Goal: Information Seeking & Learning: Learn about a topic

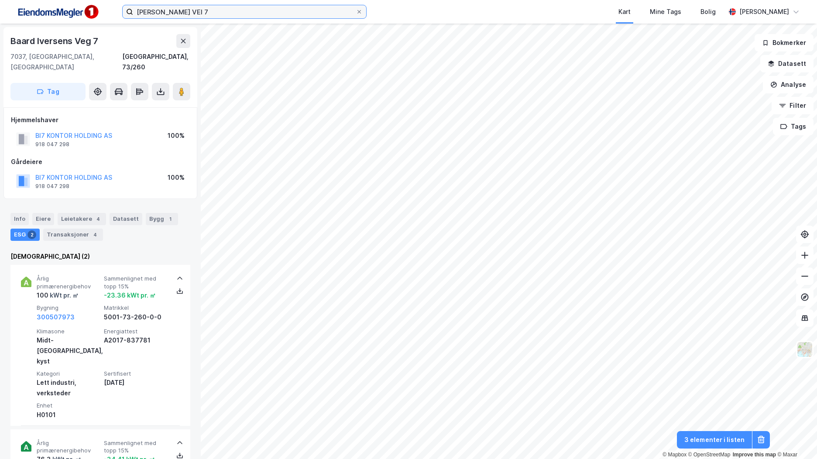
click at [186, 9] on input "[PERSON_NAME] VEI 7" at bounding box center [244, 11] width 222 height 13
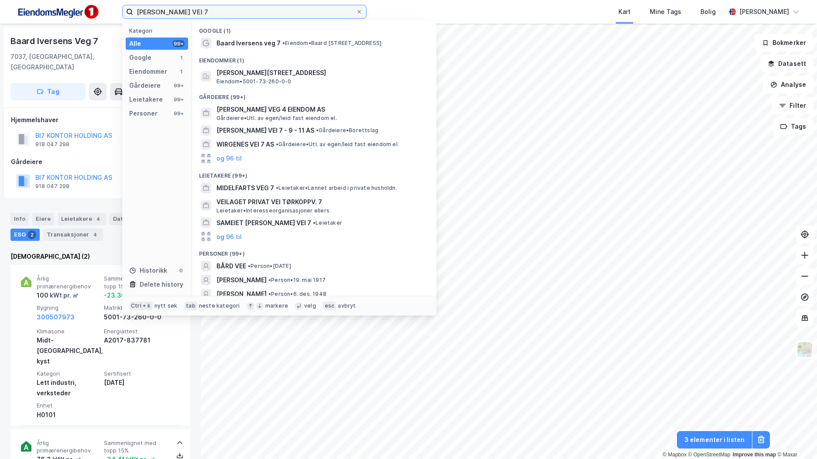
click at [186, 9] on input "[PERSON_NAME] VEI 7" at bounding box center [244, 11] width 222 height 13
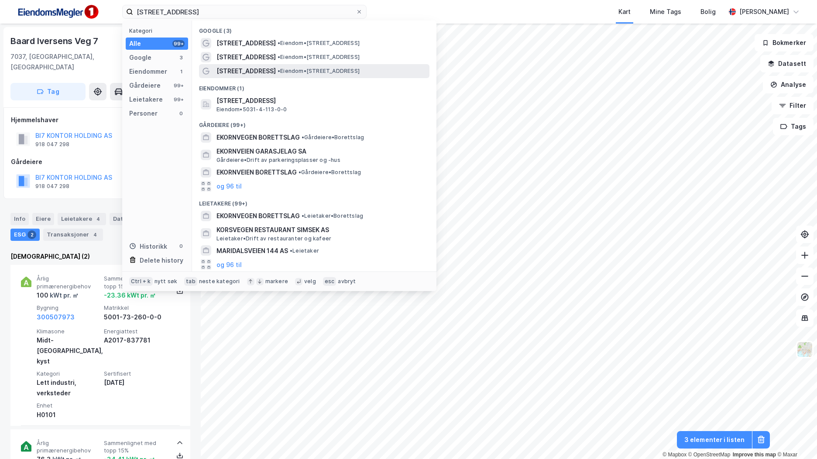
click at [250, 69] on span "Ekornvegen 14C" at bounding box center [245, 71] width 59 height 10
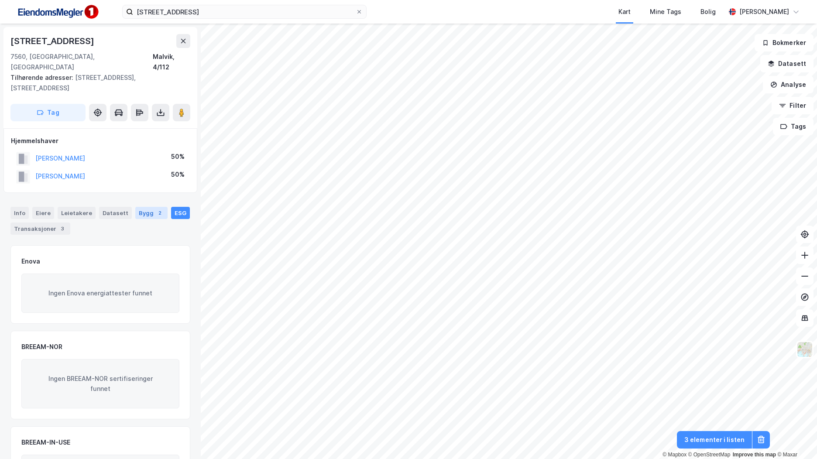
click at [148, 207] on div "Bygg 2" at bounding box center [151, 213] width 32 height 12
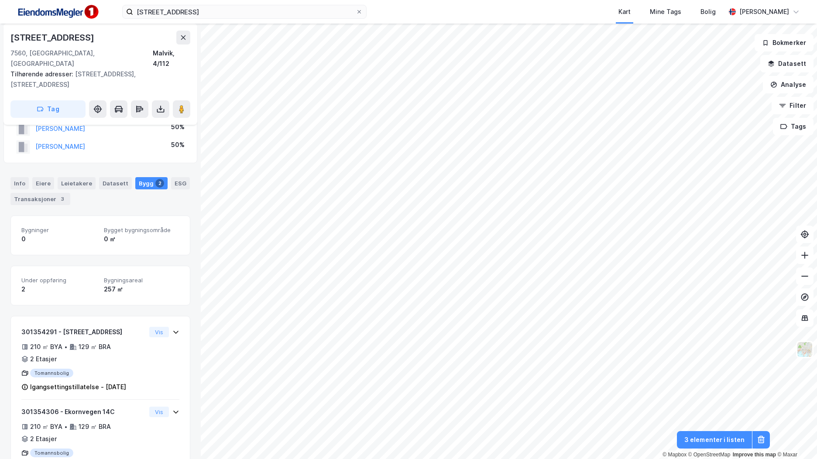
scroll to position [44, 0]
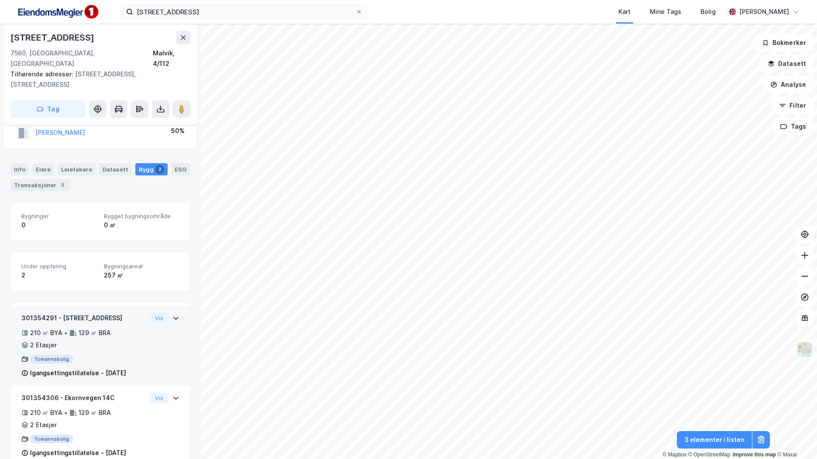
click at [130, 338] on div "210 ㎡ BYA • 129 ㎡ BRA • 2 Etasjer" at bounding box center [83, 339] width 124 height 23
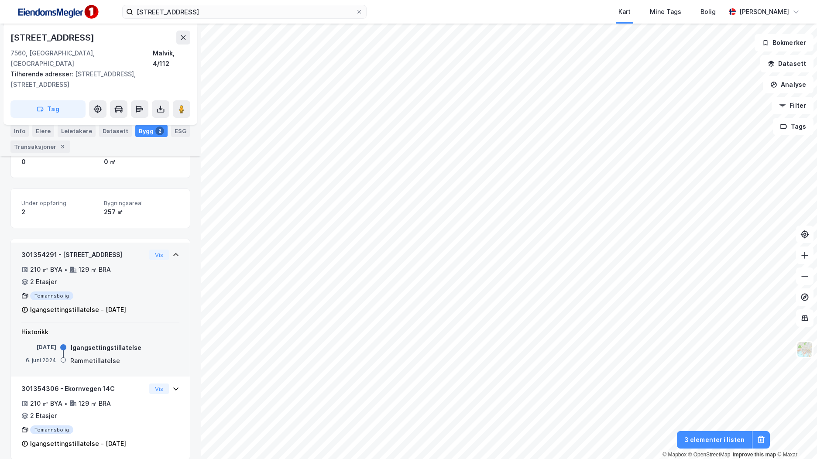
scroll to position [108, 0]
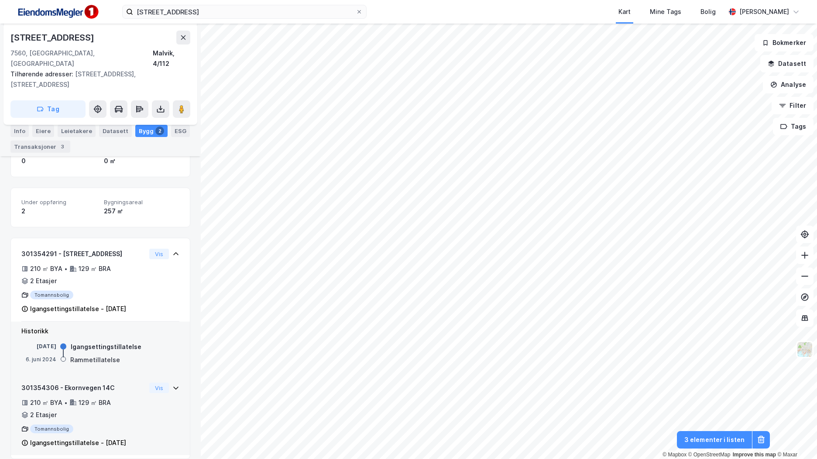
click at [110, 404] on div "210 ㎡ BYA • 129 ㎡ BRA • 2 Etasjer" at bounding box center [83, 408] width 124 height 23
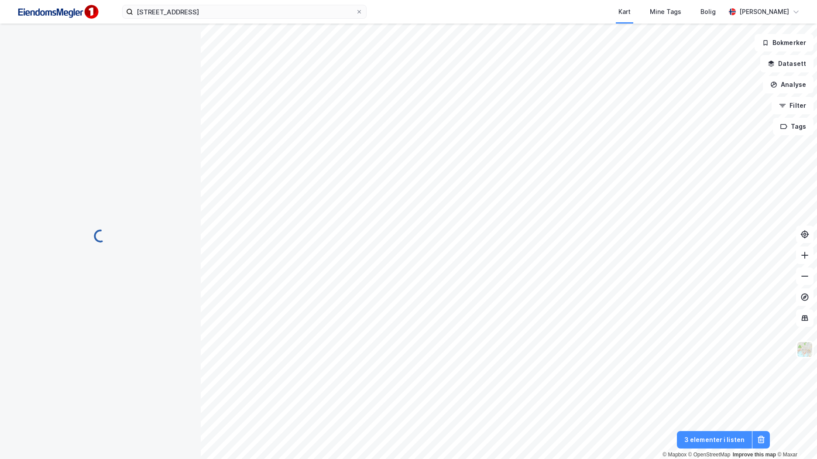
scroll to position [54, 0]
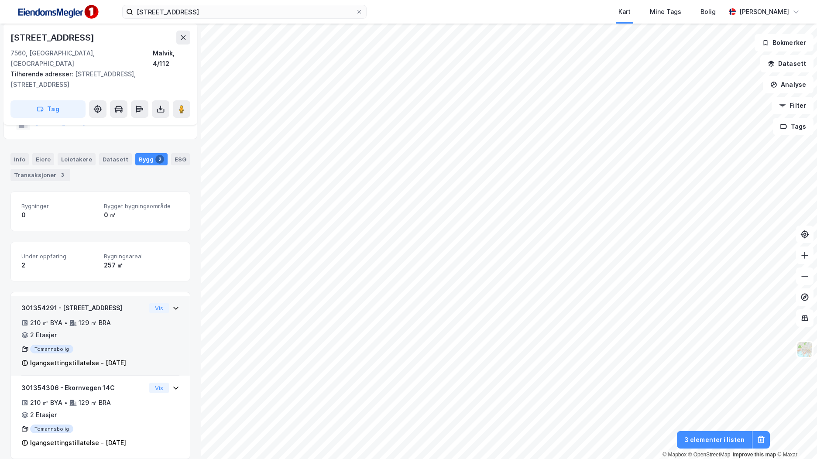
click at [152, 336] on div "301354291 - Ekornvegen 14B 210 ㎡ BYA • 129 ㎡ BRA • 2 Etasjer Tomannsbolig Igang…" at bounding box center [100, 339] width 158 height 73
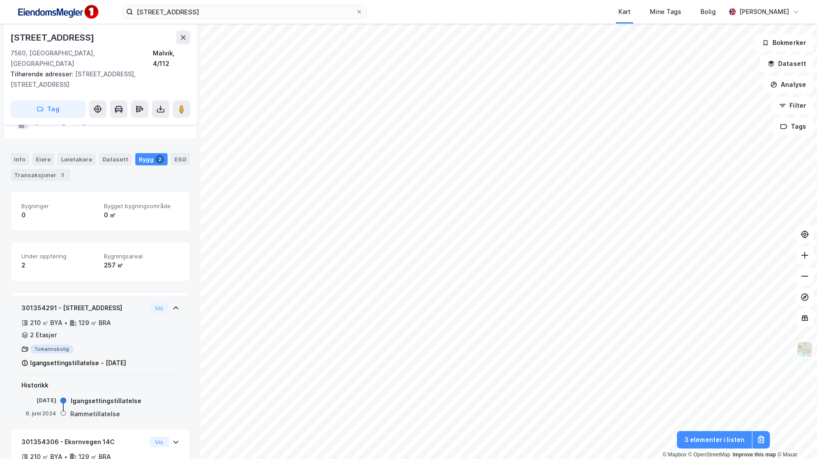
scroll to position [108, 0]
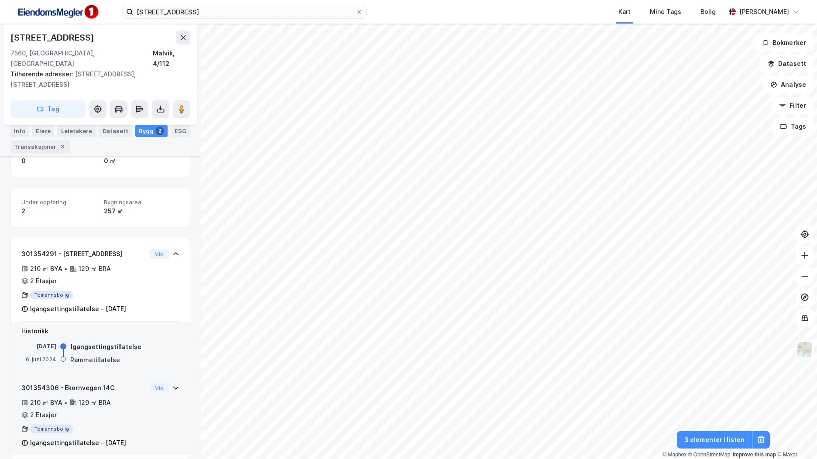
click at [131, 397] on div "210 ㎡ BYA • 129 ㎡ BRA • 2 Etasjer" at bounding box center [83, 408] width 124 height 23
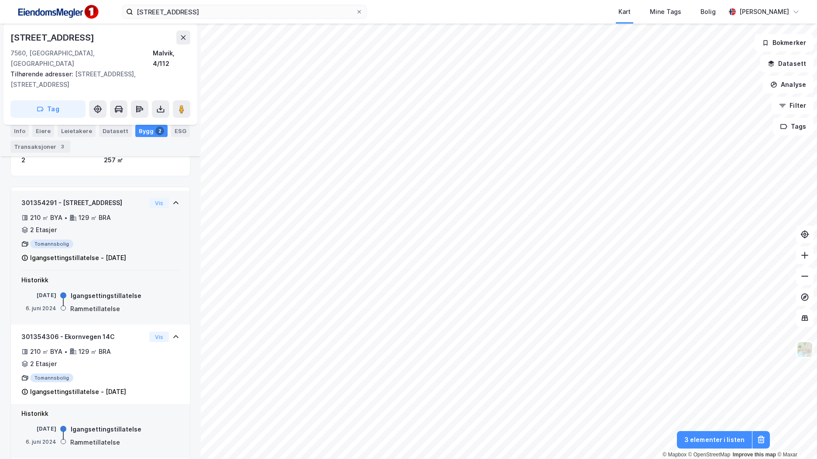
scroll to position [162, 0]
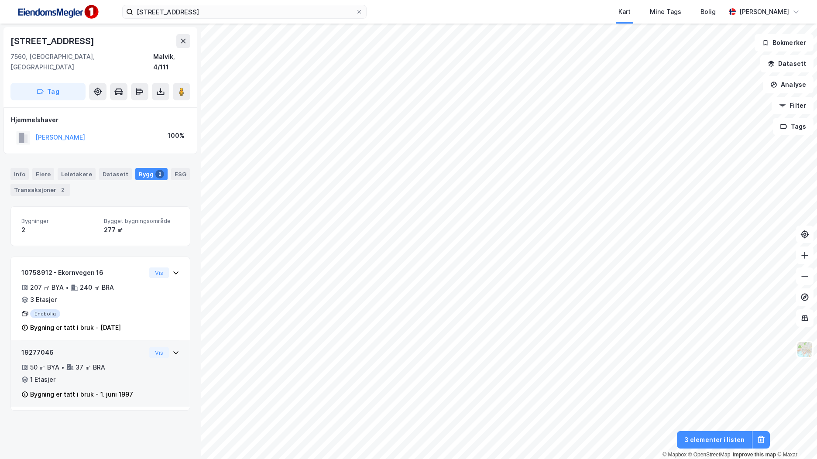
click at [113, 362] on div "50 ㎡ BYA • 37 ㎡ BRA • 1 Etasjer" at bounding box center [83, 373] width 124 height 23
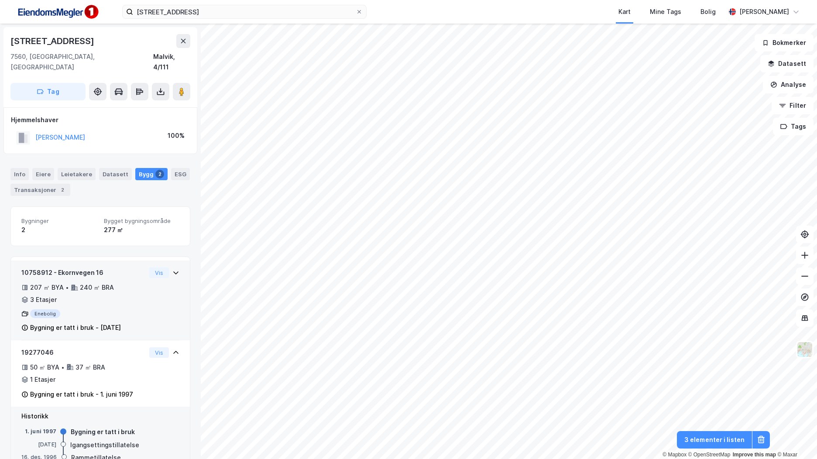
click at [132, 291] on div "207 ㎡ BYA • 240 ㎡ BRA • 3 Etasjer" at bounding box center [83, 293] width 124 height 23
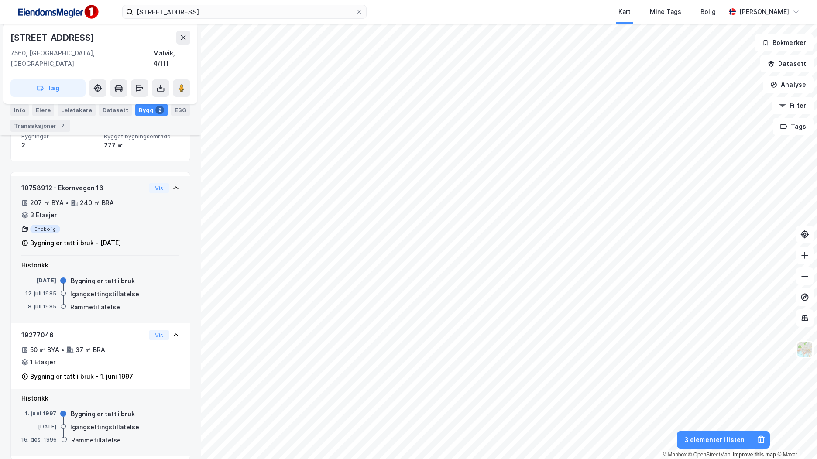
scroll to position [86, 0]
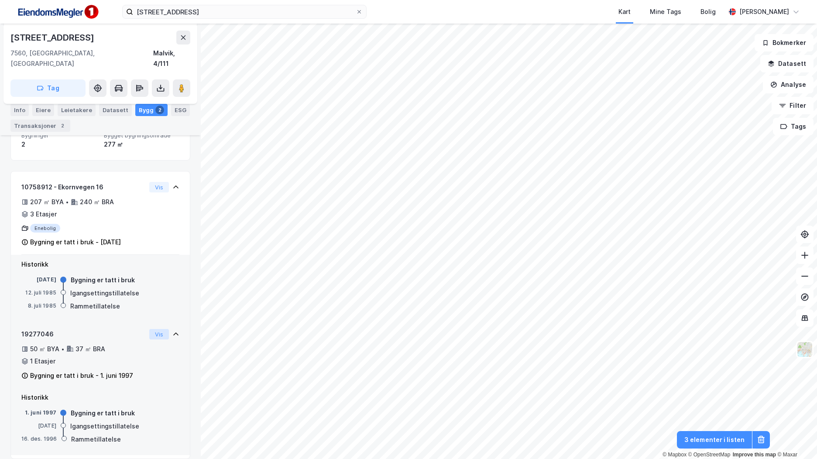
click at [153, 329] on button "Vis" at bounding box center [159, 334] width 20 height 10
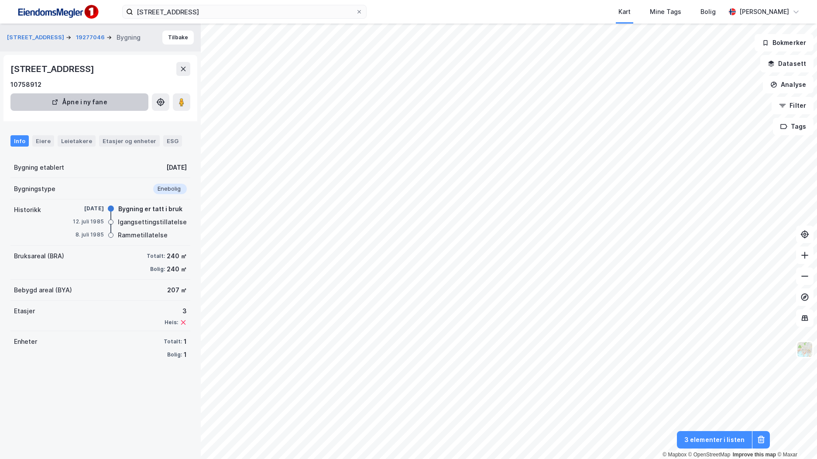
click at [89, 101] on button "Åpne i ny fane" at bounding box center [79, 101] width 138 height 17
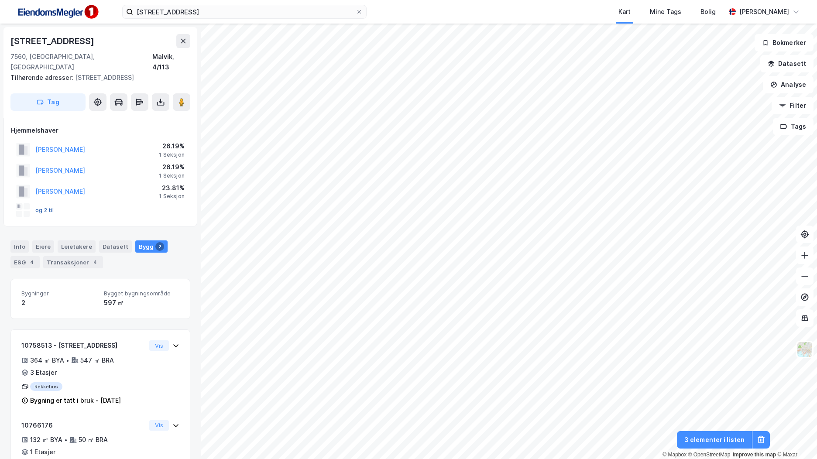
click at [0, 0] on button "og 2 til" at bounding box center [0, 0] width 0 height 0
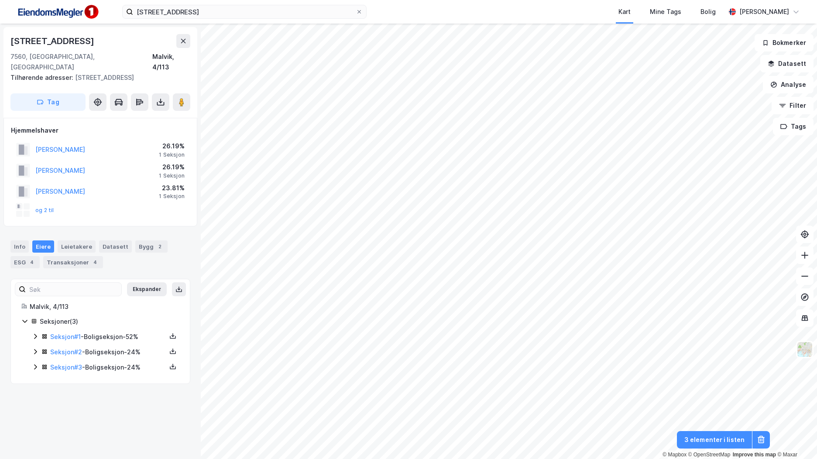
click at [35, 333] on icon at bounding box center [35, 336] width 7 height 7
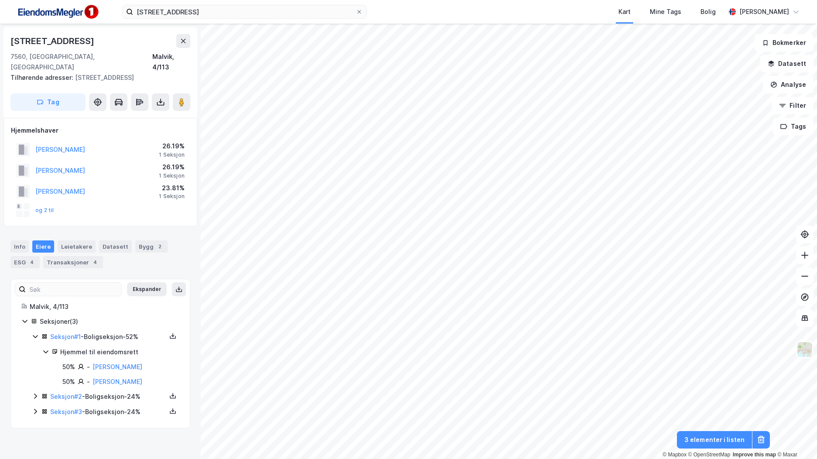
click at [33, 393] on icon at bounding box center [35, 396] width 7 height 7
click at [37, 438] on icon at bounding box center [35, 441] width 7 height 7
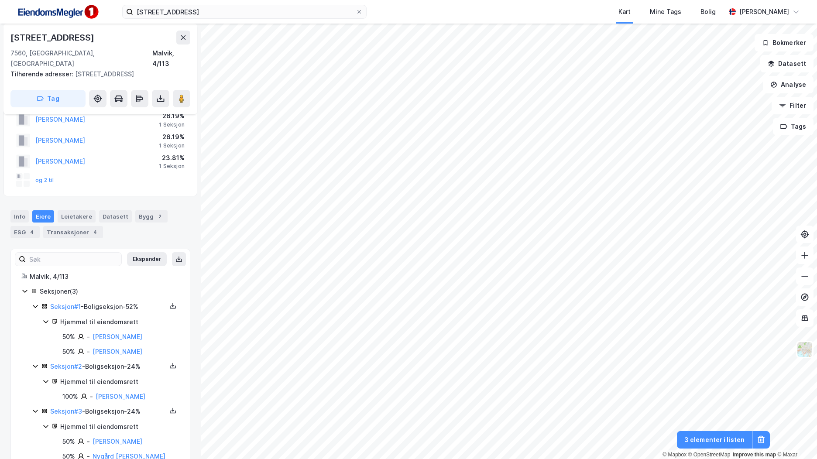
scroll to position [44, 0]
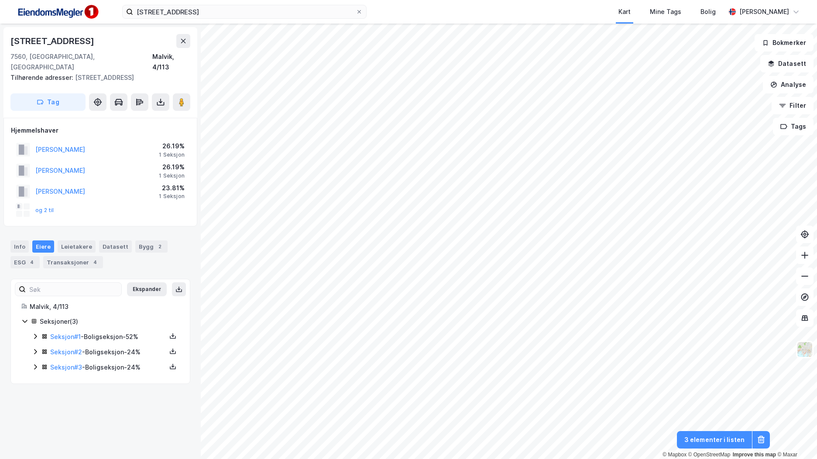
click at [36, 333] on icon at bounding box center [35, 336] width 7 height 7
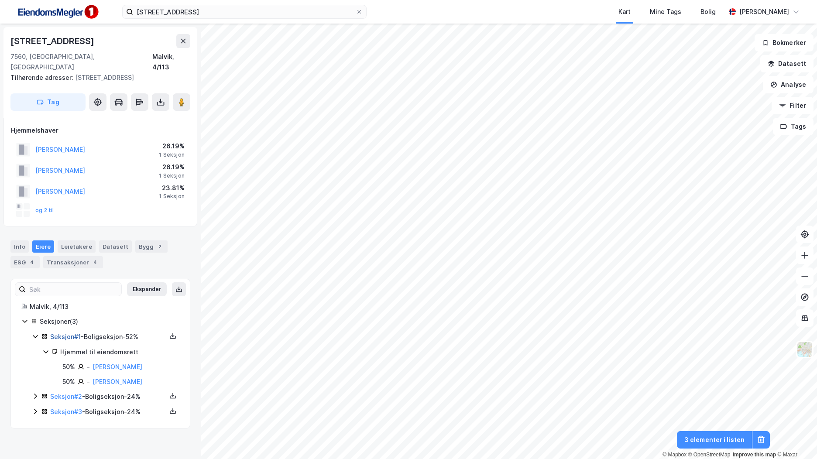
click at [73, 333] on link "Seksjon # 1" at bounding box center [65, 336] width 31 height 7
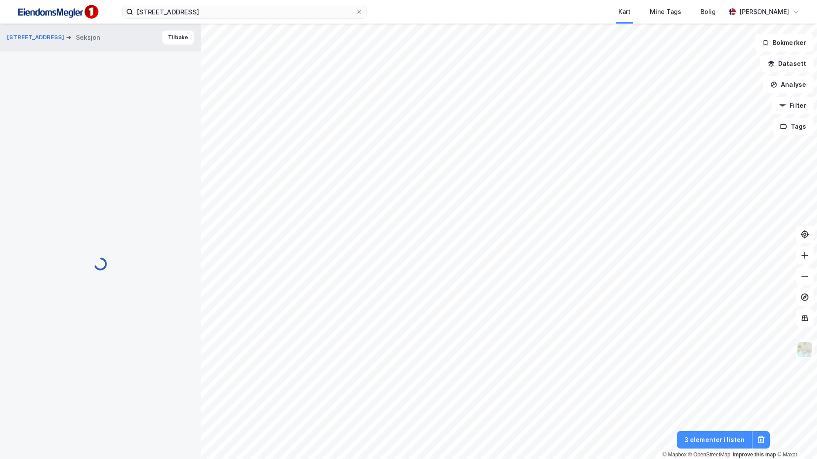
scroll to position [43, 0]
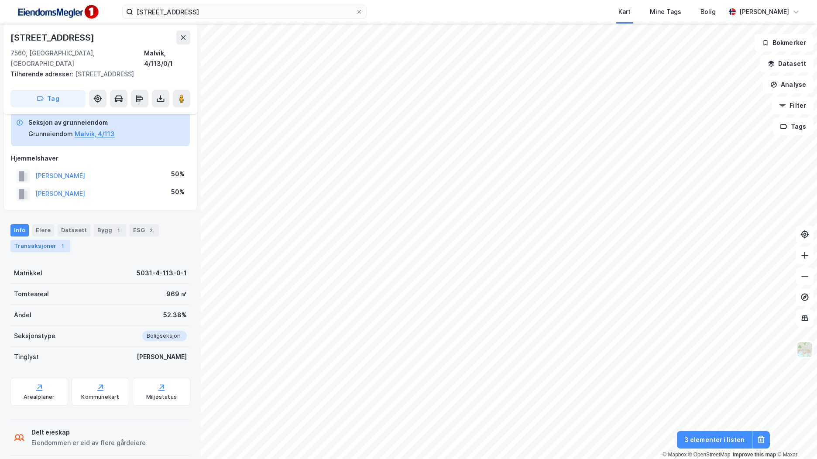
click at [49, 240] on div "Transaksjoner 1" at bounding box center [40, 246] width 60 height 12
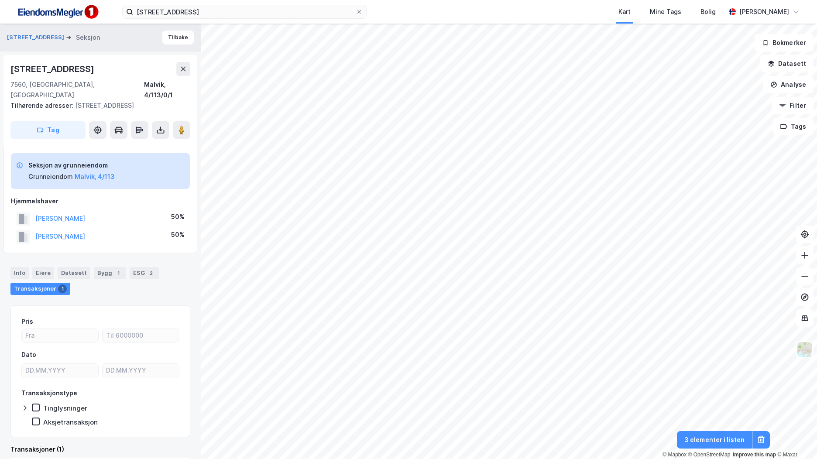
scroll to position [95, 0]
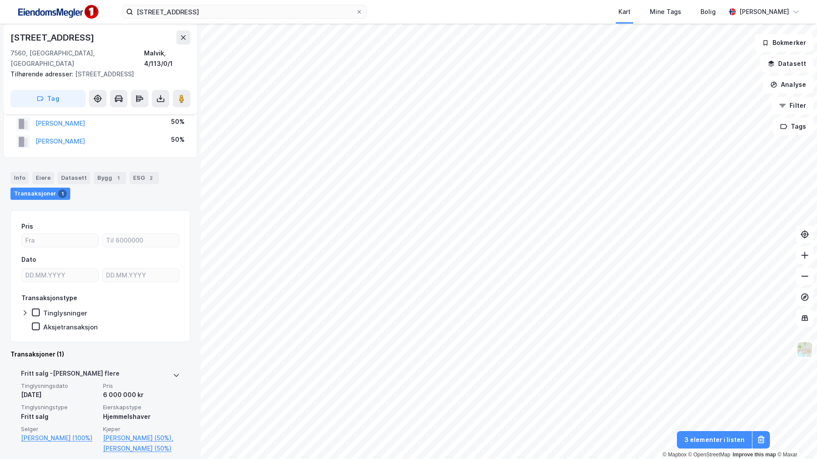
click at [135, 411] on div "Hjemmelshaver" at bounding box center [141, 416] width 77 height 10
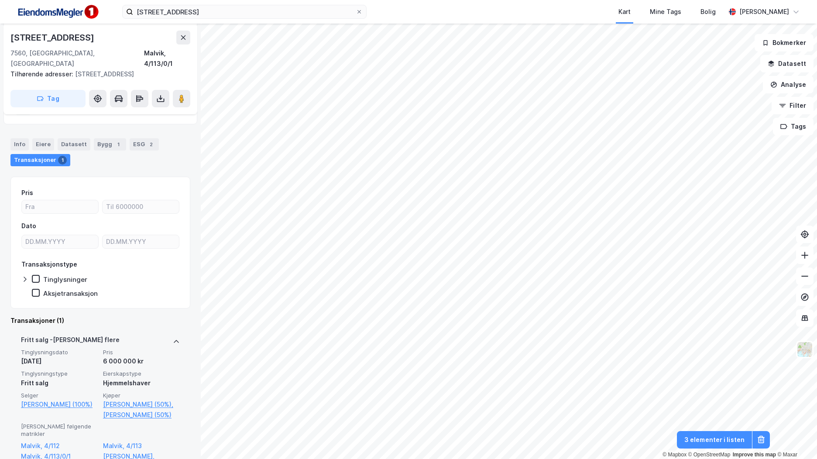
scroll to position [139, 0]
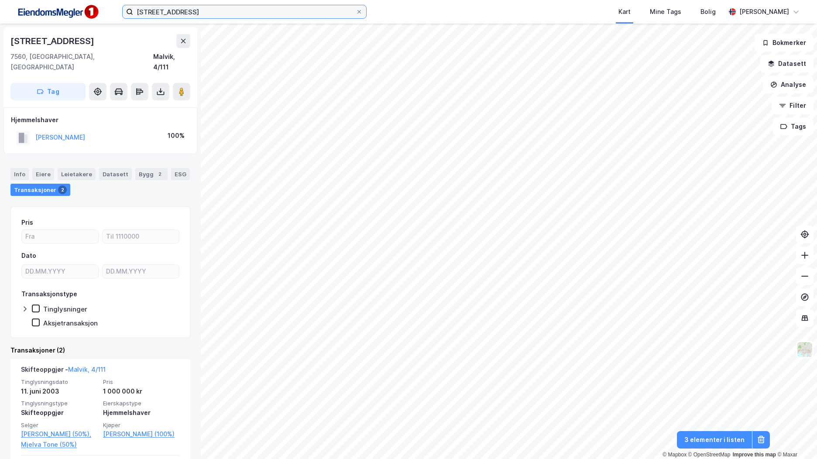
click at [232, 10] on input "ekornvegen 14c" at bounding box center [244, 11] width 222 height 13
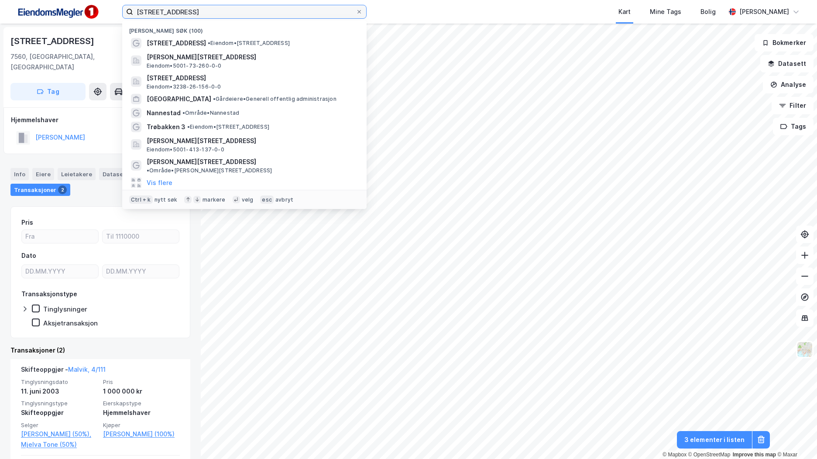
click at [232, 10] on input "ekornvegen 14c" at bounding box center [244, 11] width 222 height 13
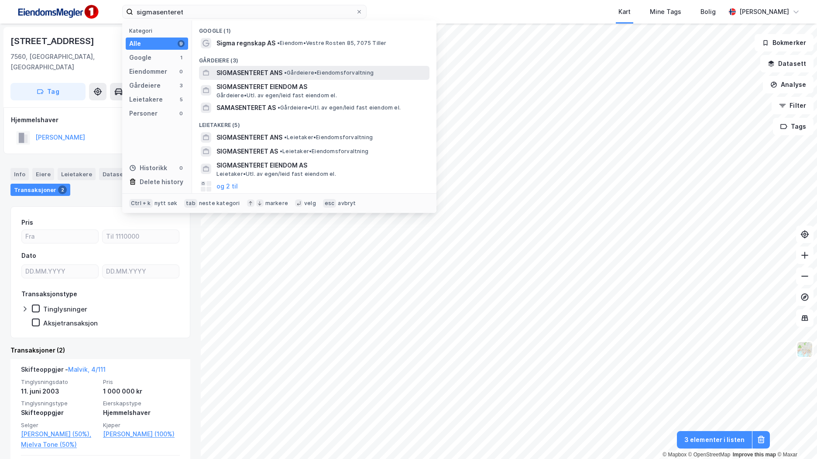
click at [385, 73] on div "SIGMASENTERET ANS • Gårdeiere • Eiendomsforvaltning" at bounding box center [321, 73] width 211 height 10
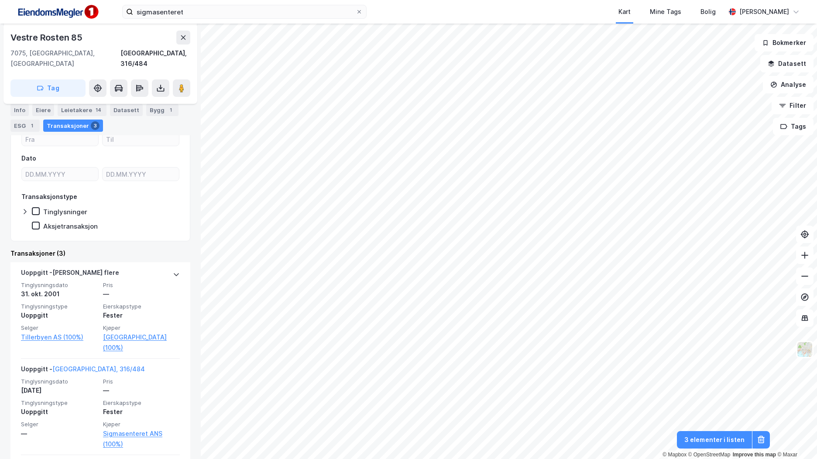
scroll to position [91, 0]
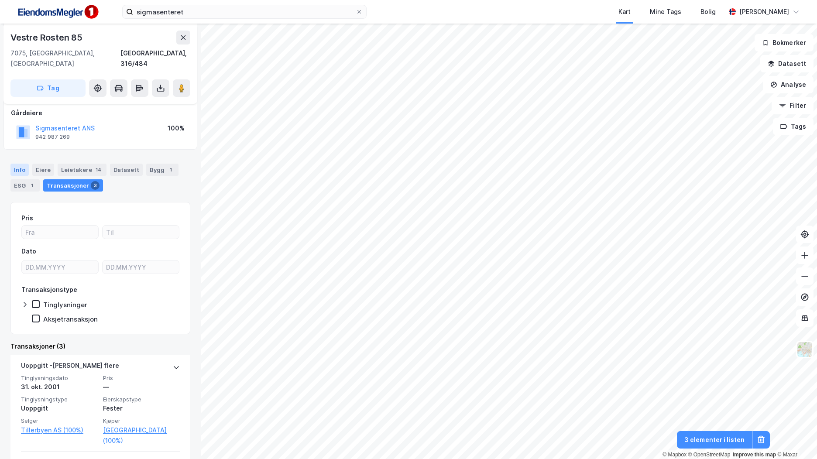
click at [16, 164] on div "Info" at bounding box center [19, 170] width 18 height 12
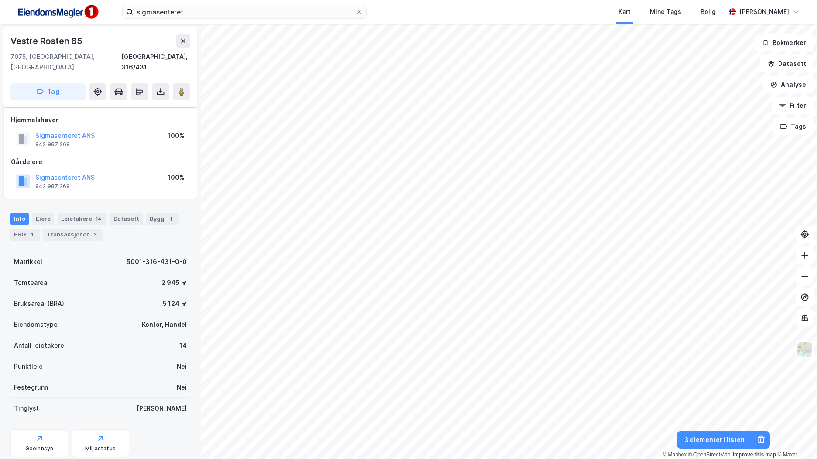
scroll to position [44, 0]
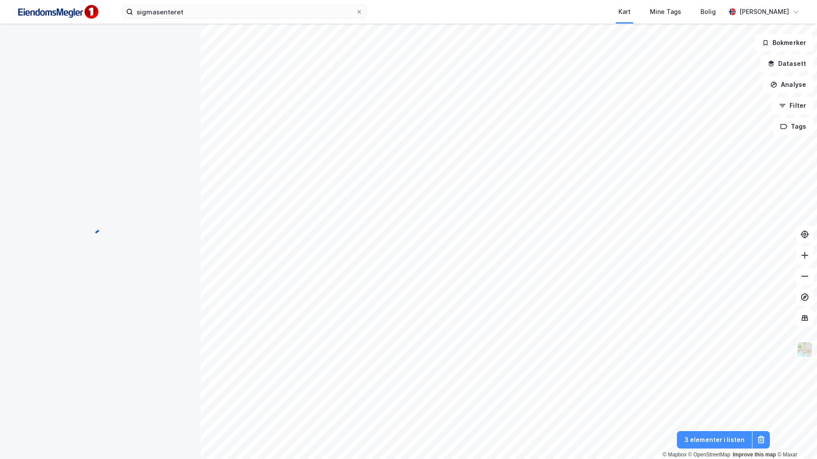
scroll to position [44, 0]
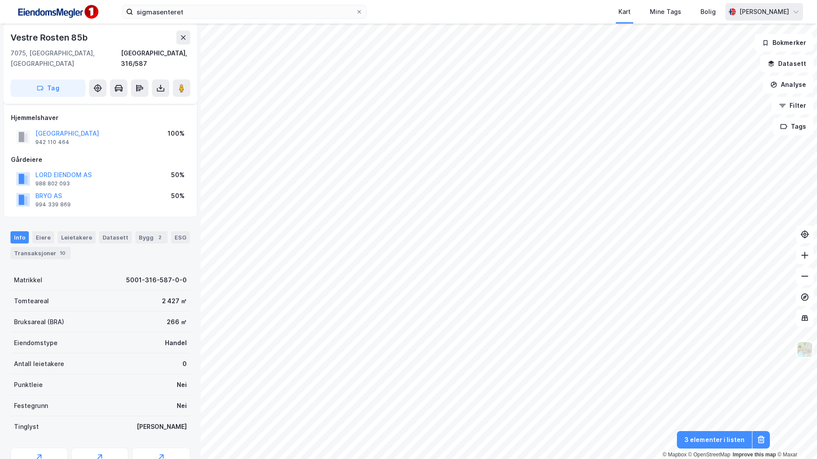
scroll to position [44, 0]
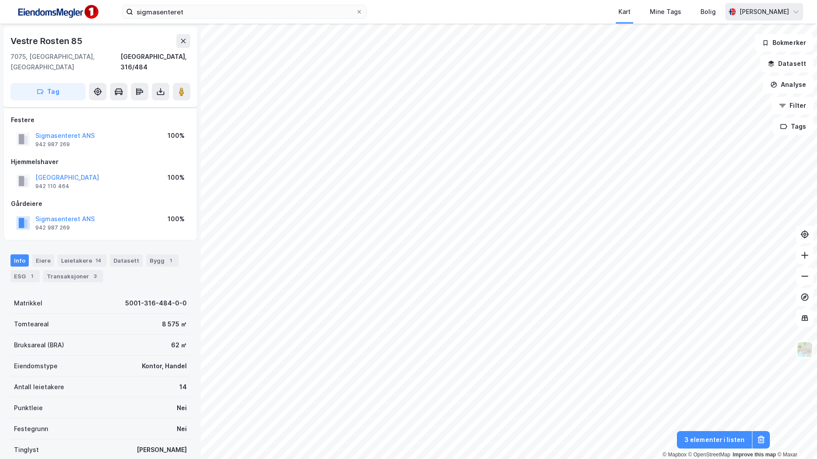
scroll to position [44, 0]
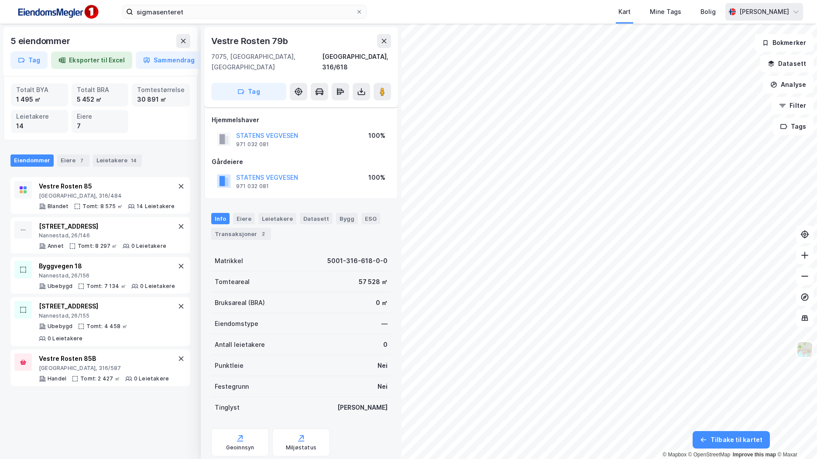
scroll to position [15, 0]
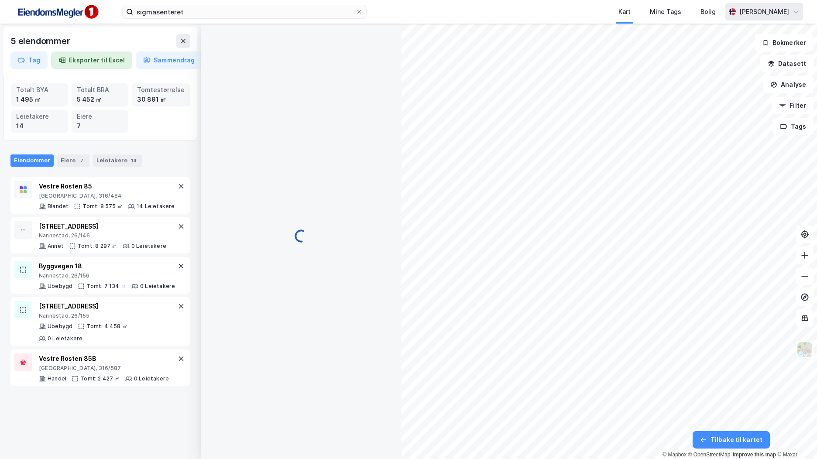
scroll to position [15, 0]
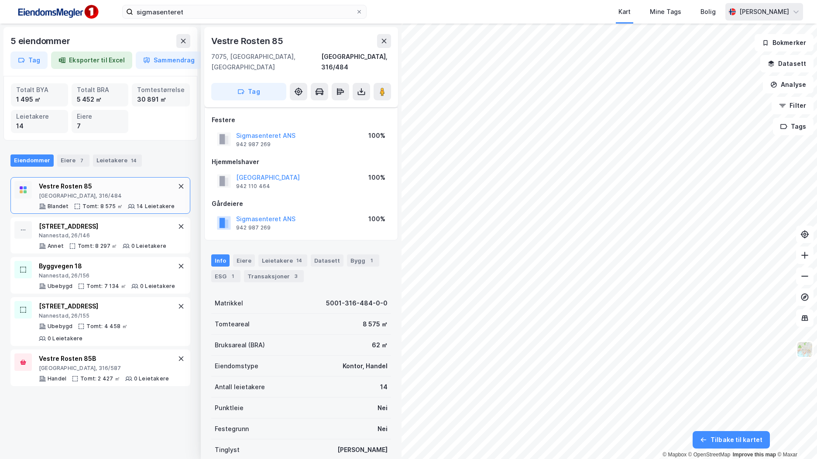
scroll to position [15, 0]
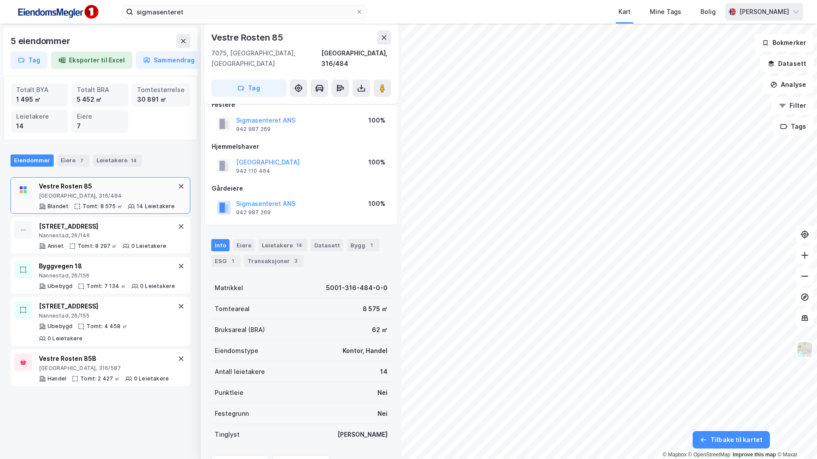
scroll to position [15, 0]
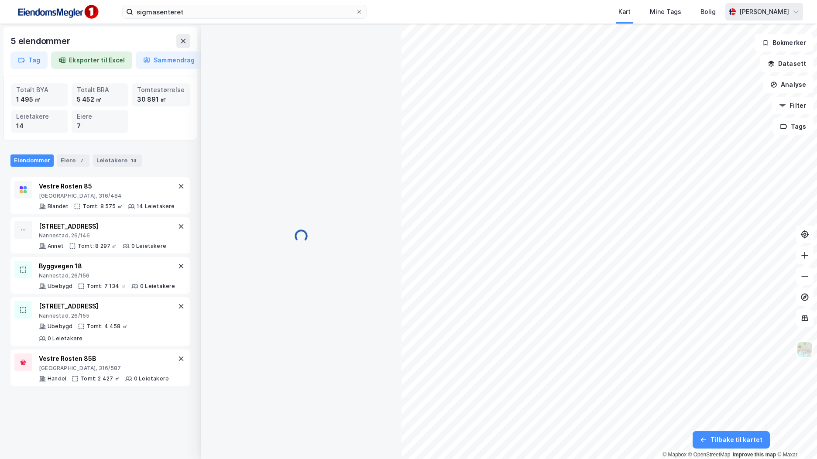
scroll to position [15, 0]
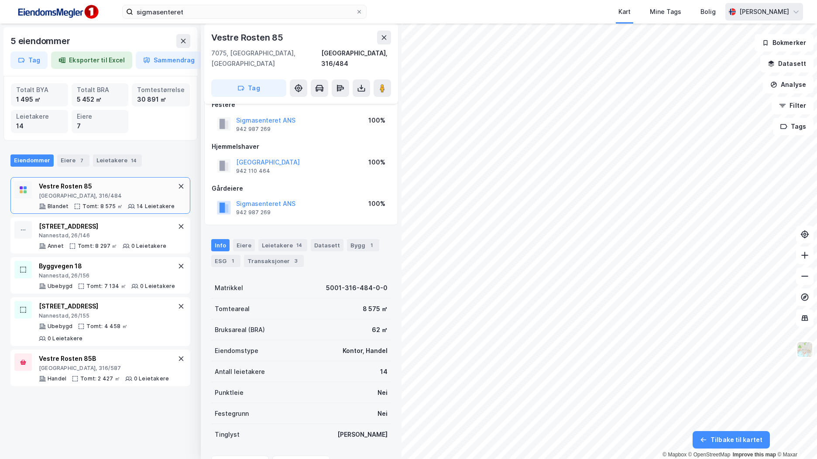
scroll to position [15, 0]
click at [178, 227] on icon at bounding box center [181, 226] width 7 height 7
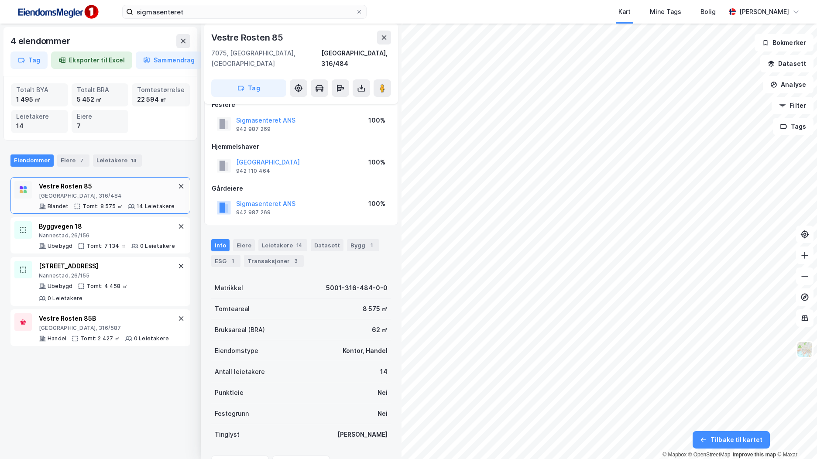
click at [178, 227] on icon at bounding box center [181, 226] width 7 height 7
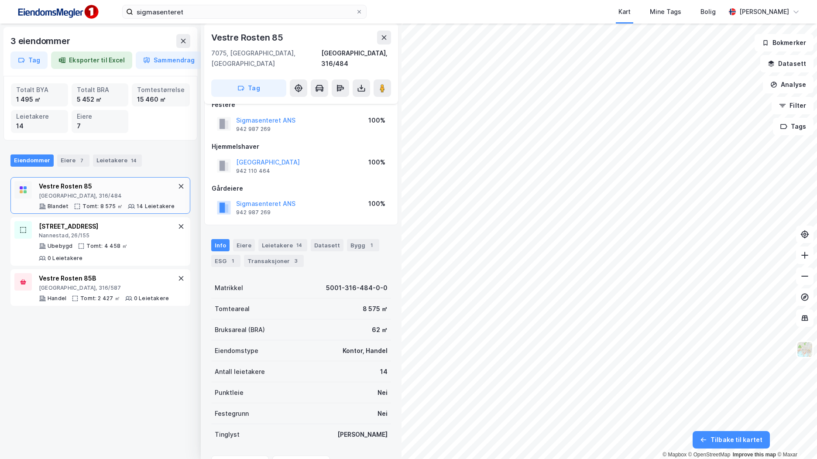
click at [178, 227] on icon at bounding box center [181, 226] width 7 height 7
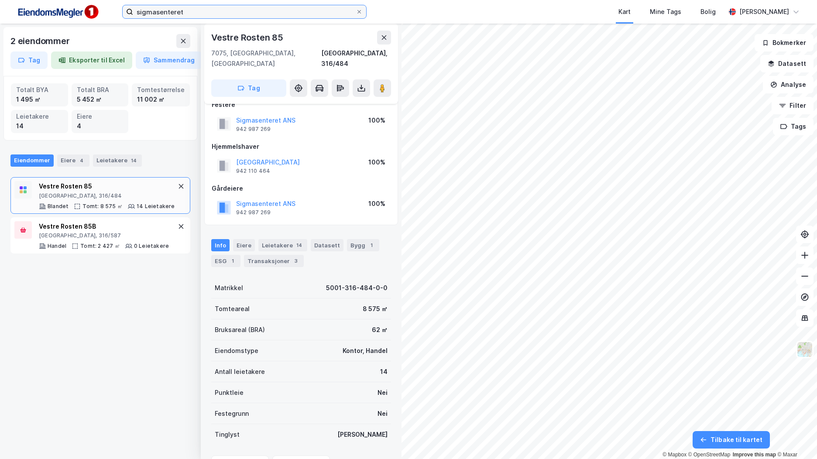
click at [198, 8] on input "sigmasenteret" at bounding box center [244, 11] width 222 height 13
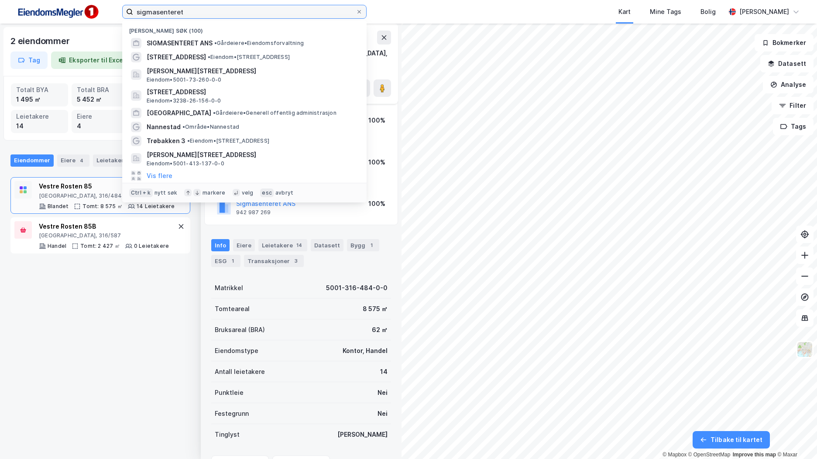
click at [197, 9] on input "sigmasenteret" at bounding box center [244, 11] width 222 height 13
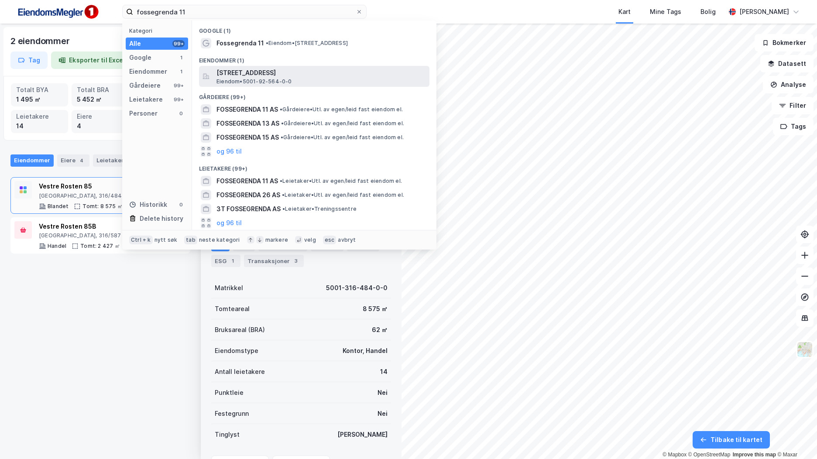
click at [339, 79] on div "Fossegrenda 11, 7038, TRONDHEIM, TRONDHEIM Eiendom • 5001-92-564-0-0" at bounding box center [321, 76] width 211 height 17
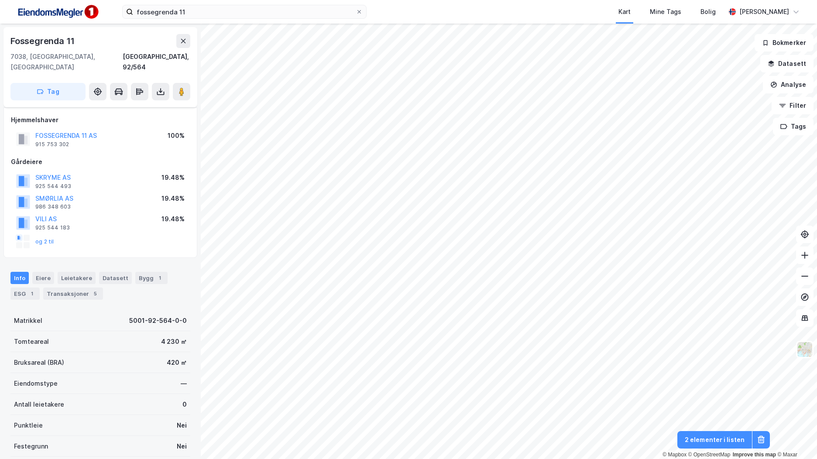
scroll to position [15, 0]
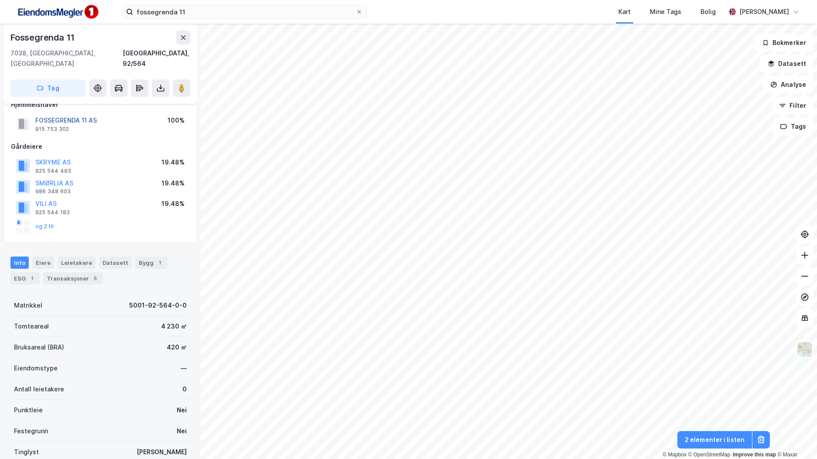
click at [0, 0] on button "FOSSEGRENDA 11 AS" at bounding box center [0, 0] width 0 height 0
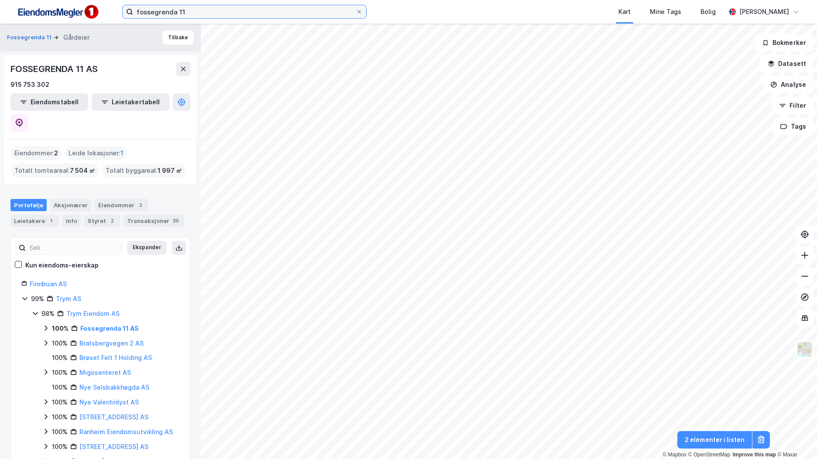
click at [195, 9] on input "fossegrenda 11" at bounding box center [244, 11] width 222 height 13
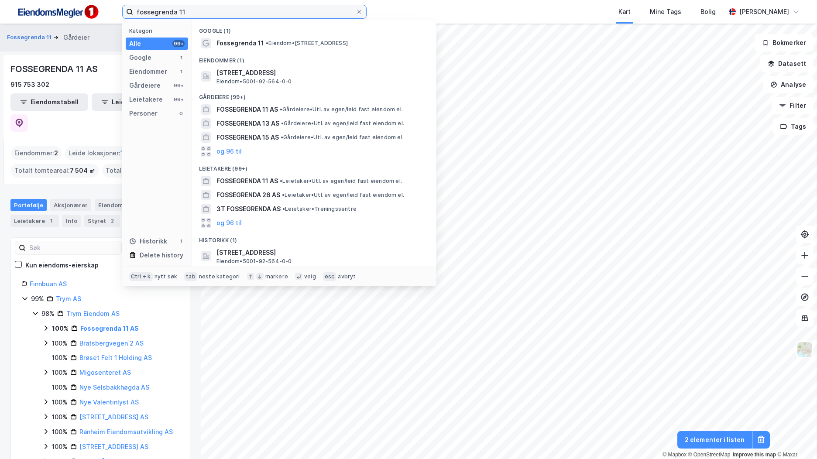
click at [195, 9] on input "fossegrenda 11" at bounding box center [244, 11] width 222 height 13
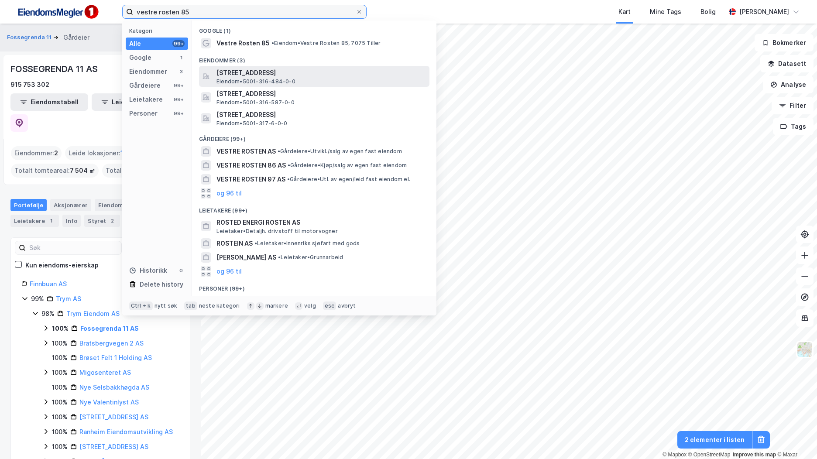
type input "vestre rosten 85"
click at [272, 71] on span "Vestre Rosten 85, 7075, TILLER, TRONDHEIM" at bounding box center [320, 73] width 209 height 10
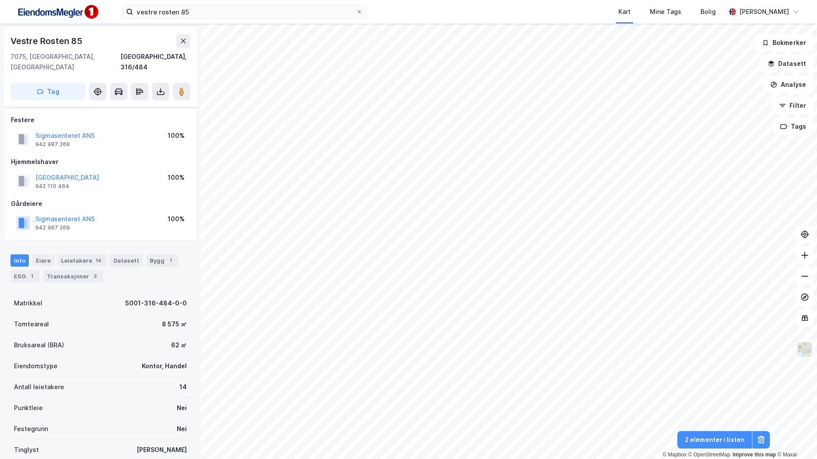
scroll to position [15, 0]
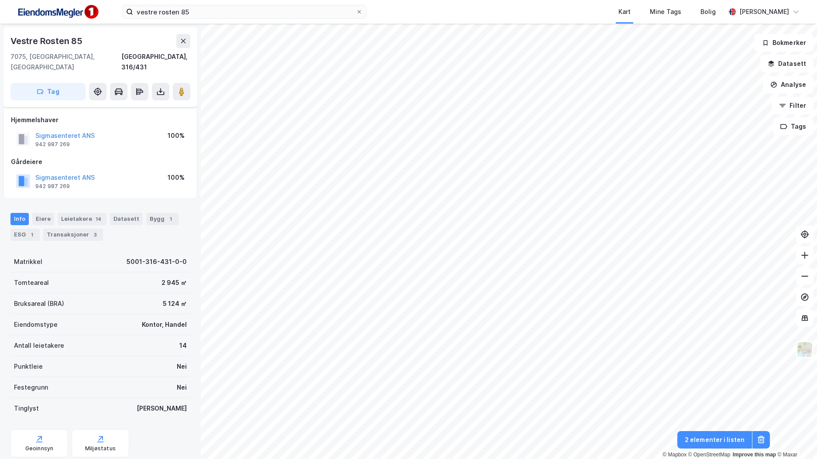
scroll to position [15, 0]
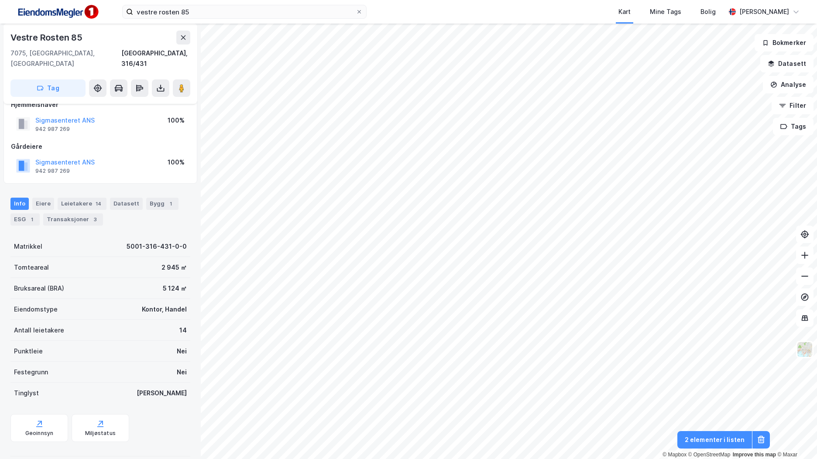
scroll to position [15, 0]
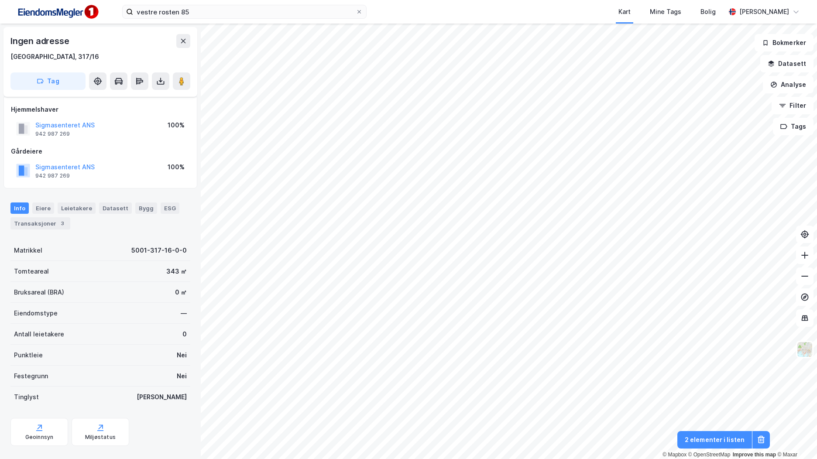
scroll to position [15, 0]
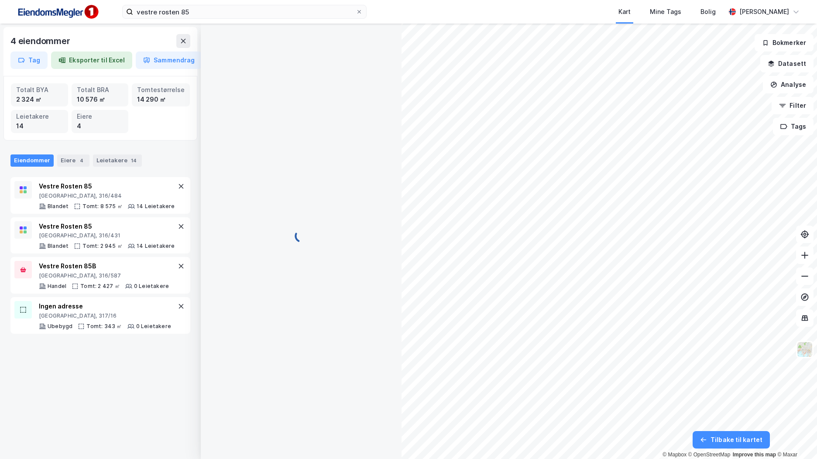
scroll to position [15, 0]
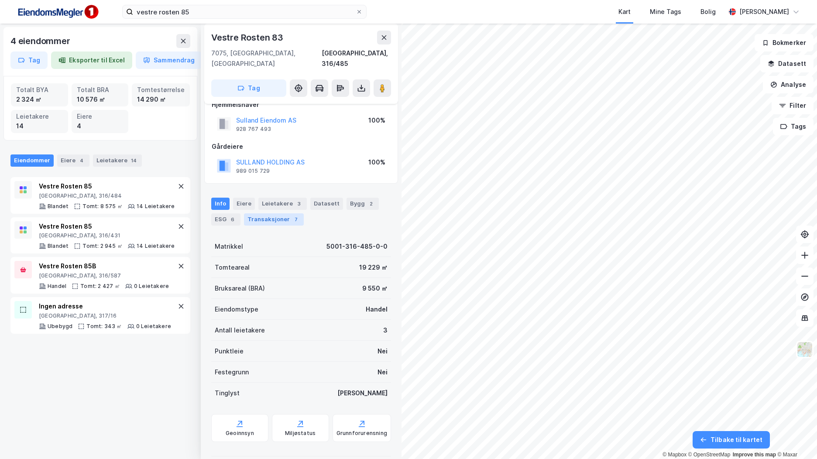
click at [279, 213] on div "Transaksjoner 7" at bounding box center [274, 219] width 60 height 12
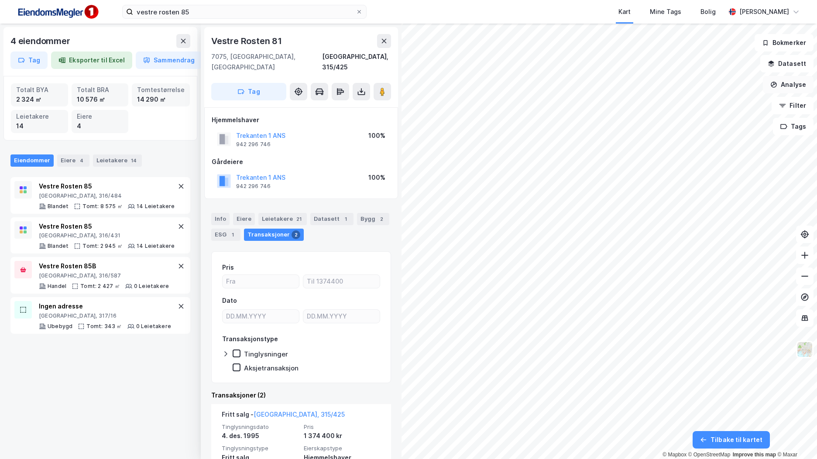
click at [803, 80] on button "Analyse" at bounding box center [788, 84] width 51 height 17
click at [793, 64] on button "Datasett" at bounding box center [786, 63] width 53 height 17
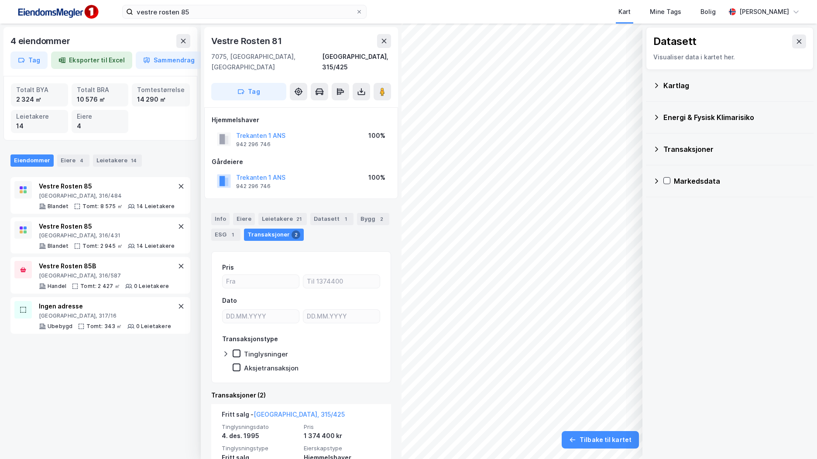
click at [706, 90] on div "Kartlag" at bounding box center [734, 85] width 143 height 10
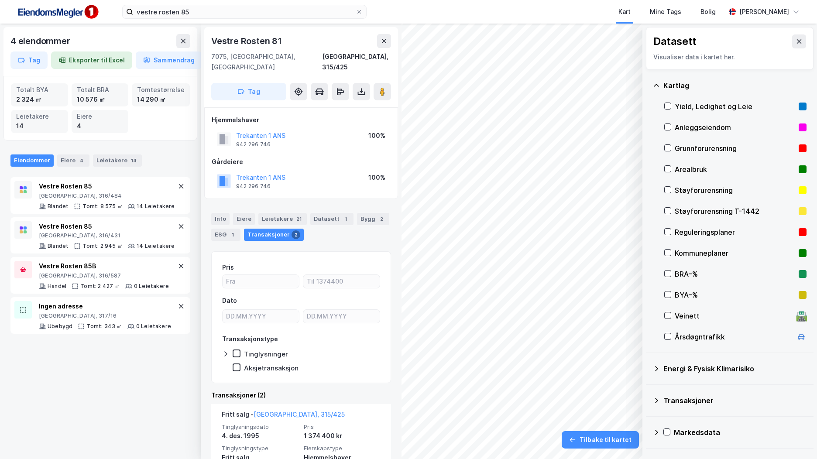
click at [706, 90] on div "Kartlag" at bounding box center [734, 85] width 143 height 10
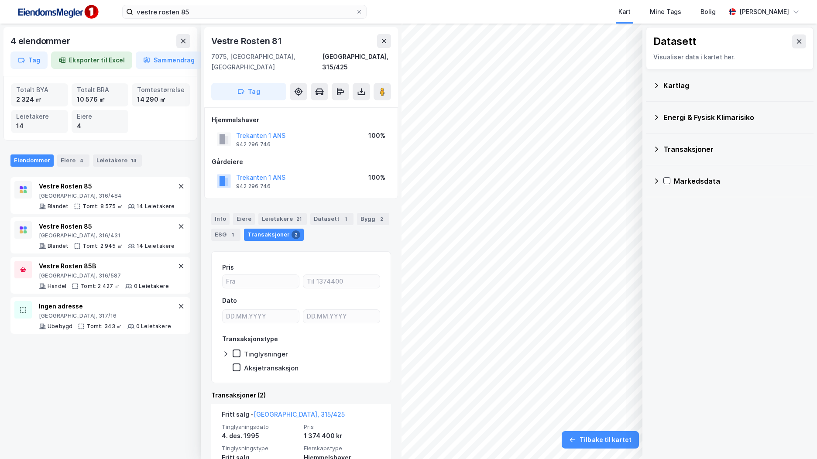
click at [711, 155] on div "Transaksjoner" at bounding box center [730, 149] width 154 height 21
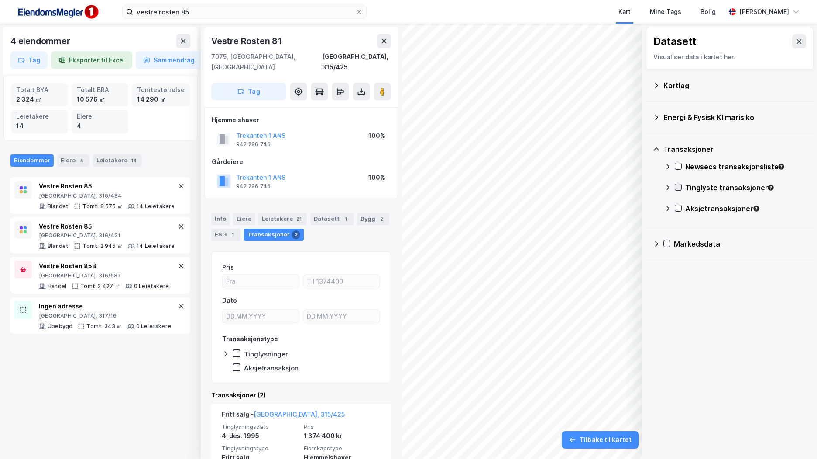
click at [680, 190] on icon at bounding box center [678, 187] width 6 height 6
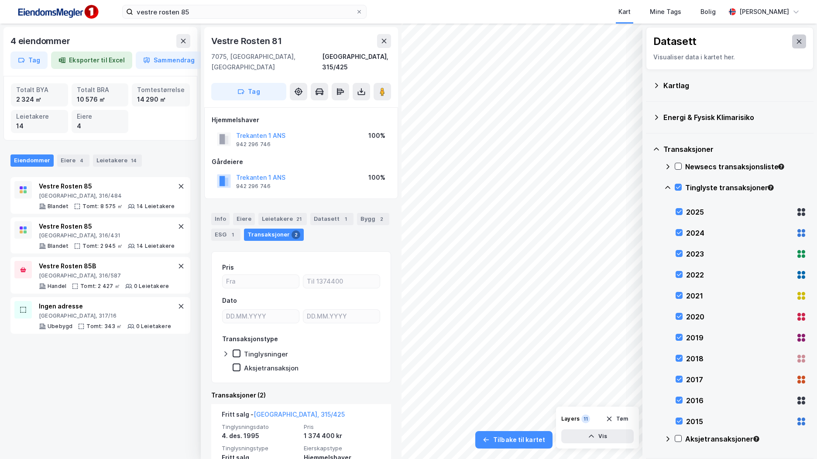
click at [795, 41] on icon at bounding box center [798, 41] width 7 height 7
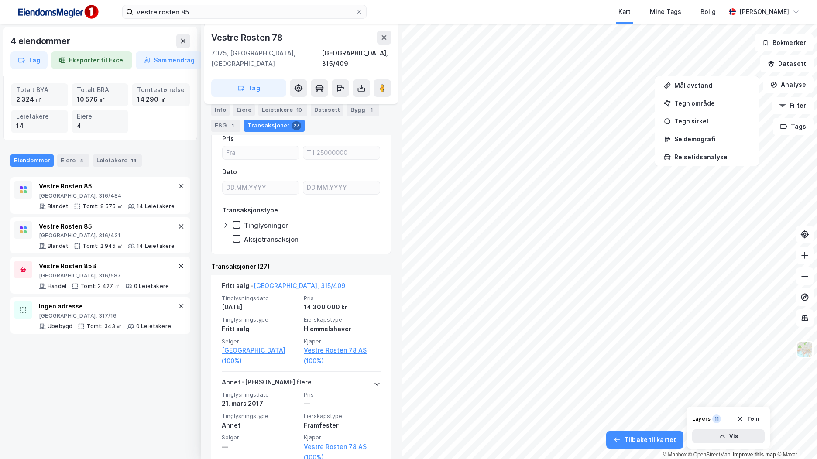
scroll to position [131, 0]
click at [357, 113] on div "Bygg 1" at bounding box center [363, 110] width 32 height 12
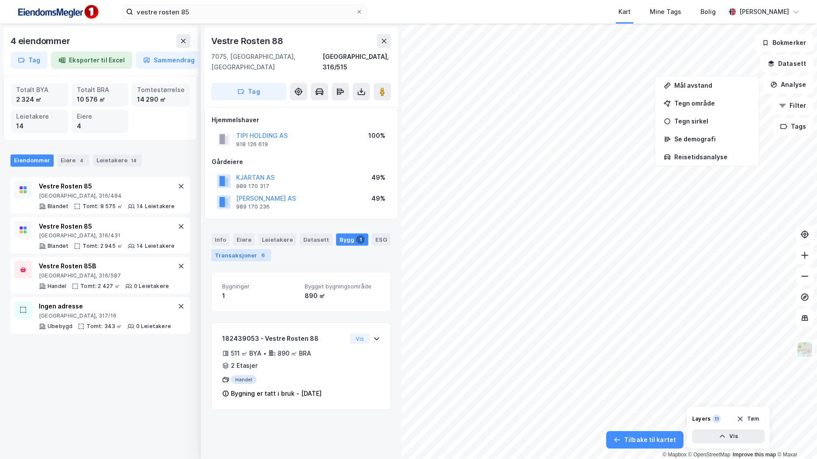
click at [253, 249] on div "Transaksjoner 6" at bounding box center [241, 255] width 60 height 12
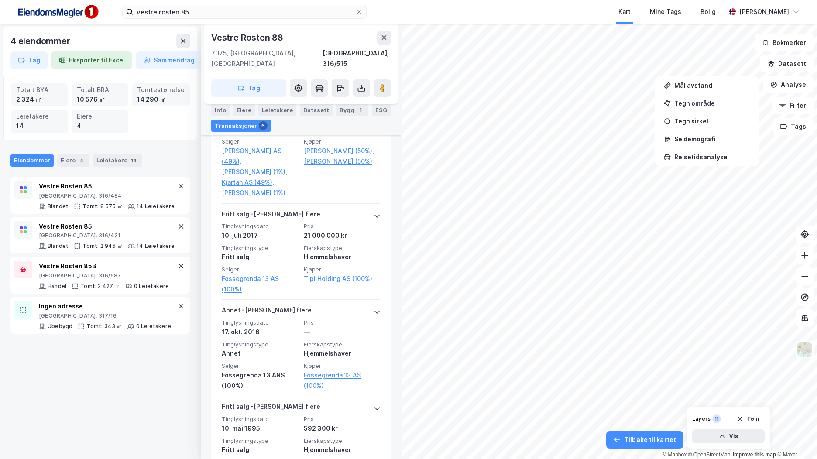
scroll to position [174, 0]
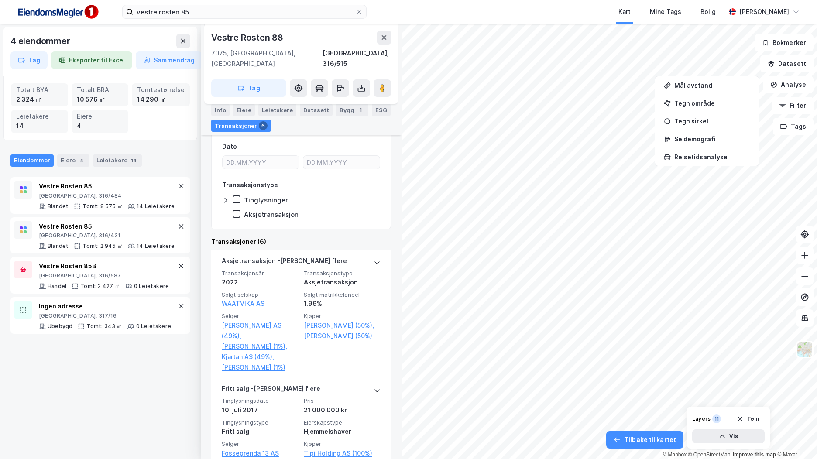
click at [347, 116] on div "Info Eiere Leietakere Datasett Bygg 1 ESG Transaksjoner 6" at bounding box center [301, 118] width 180 height 28
click at [356, 111] on div "1" at bounding box center [360, 110] width 9 height 9
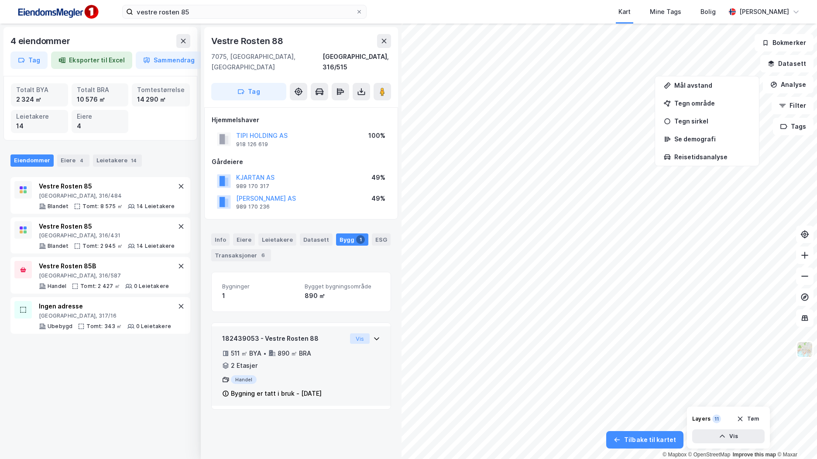
click at [350, 333] on button "Vis" at bounding box center [360, 338] width 20 height 10
